Goal: Use online tool/utility: Use online tool/utility

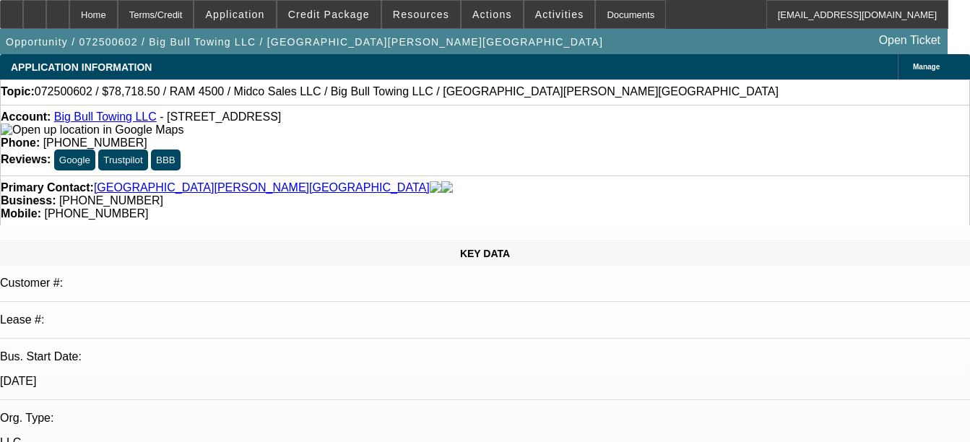
select select "0.1"
select select "2"
select select "0.1"
select select "4"
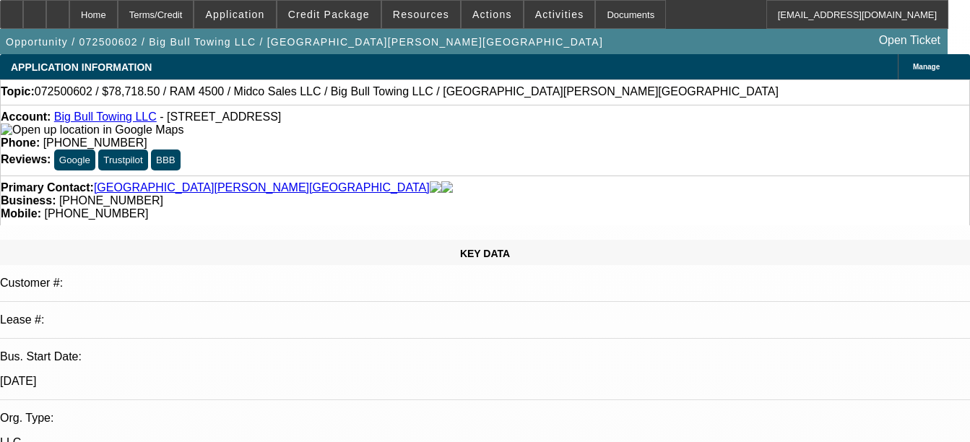
select select "0.1"
select select "2"
select select "0.1"
select select "4"
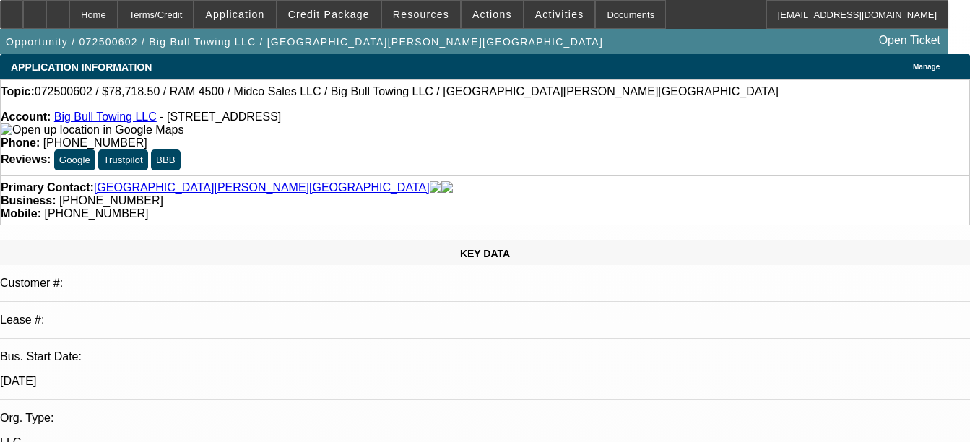
select select "0.1"
select select "2"
select select "0.1"
select select "4"
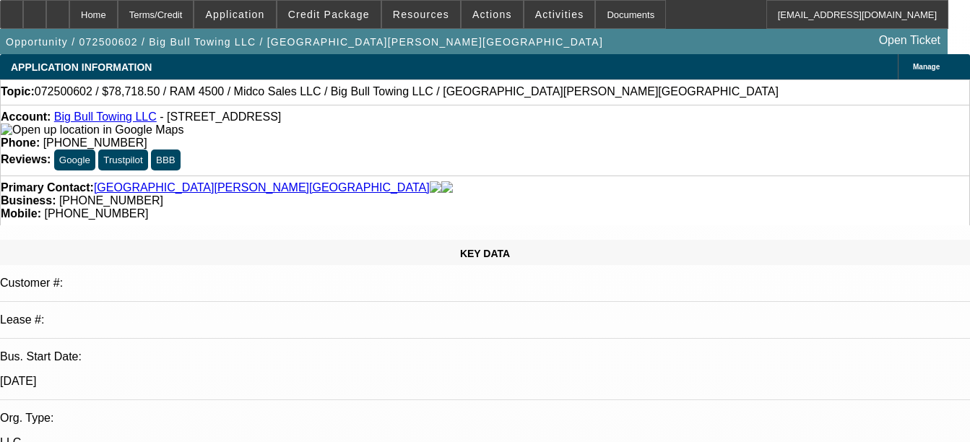
select select "0.1"
select select "2"
select select "0.1"
select select "4"
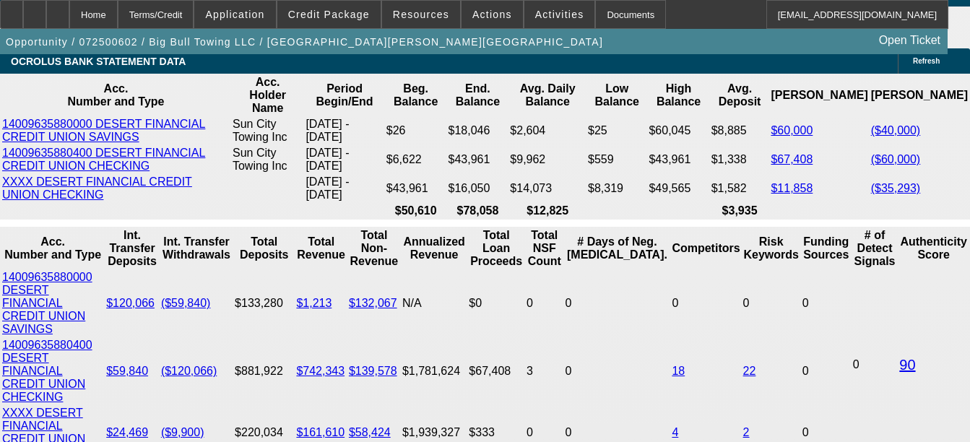
scroll to position [2675, 0]
